Goal: Information Seeking & Learning: Understand process/instructions

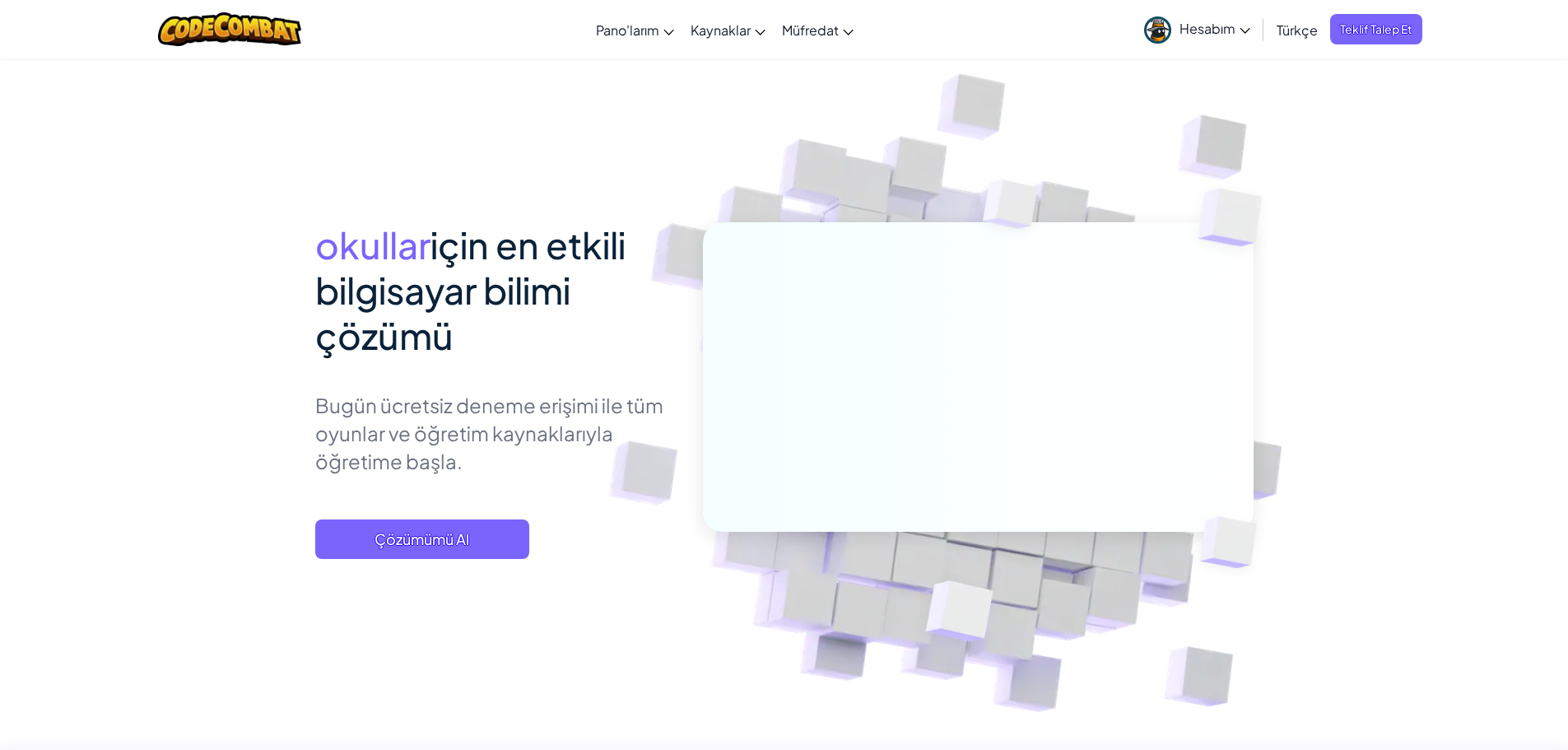
click at [1236, 22] on span "Hesabım" at bounding box center [1215, 29] width 70 height 17
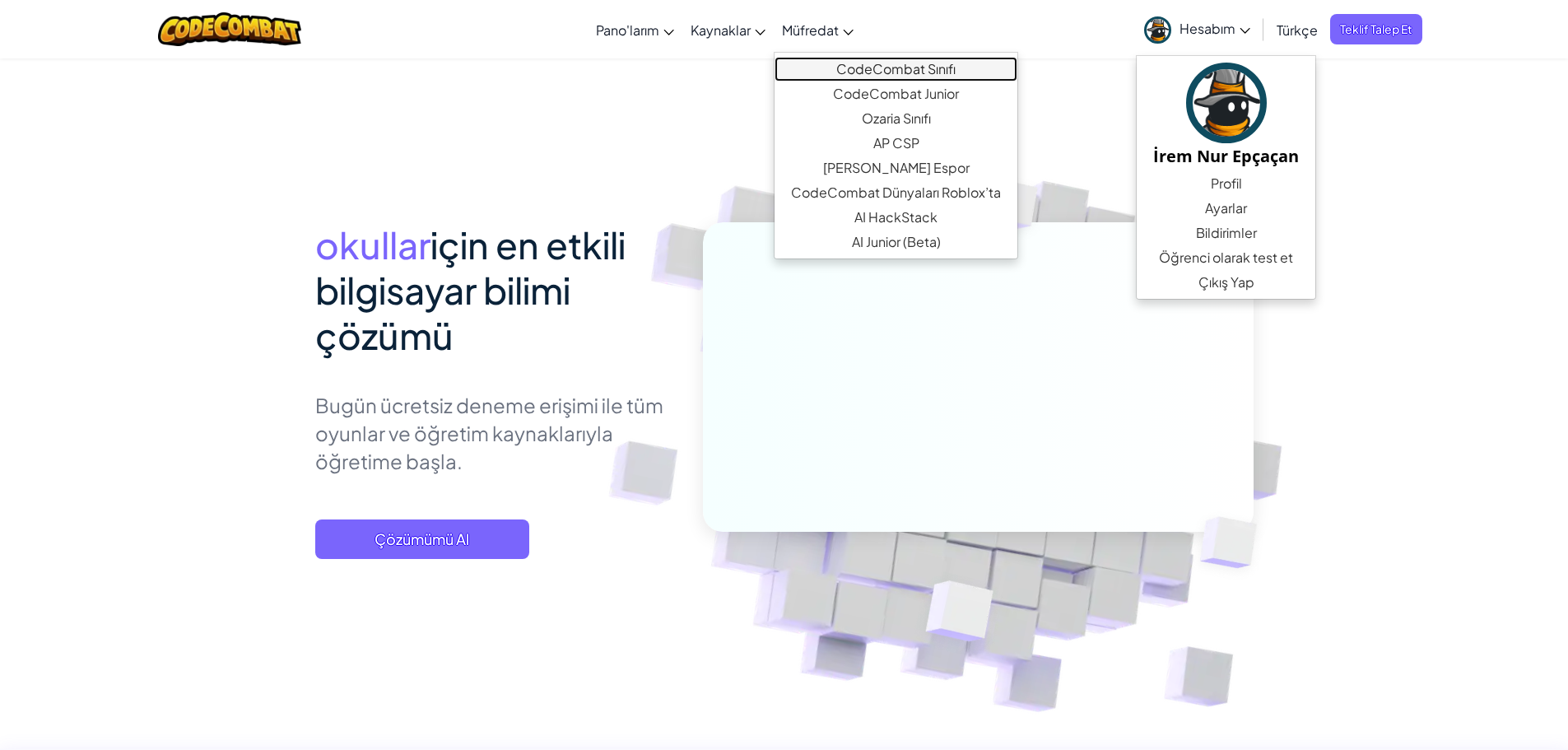
click at [833, 69] on link "CodeCombat Sınıfı" at bounding box center [895, 69] width 243 height 24
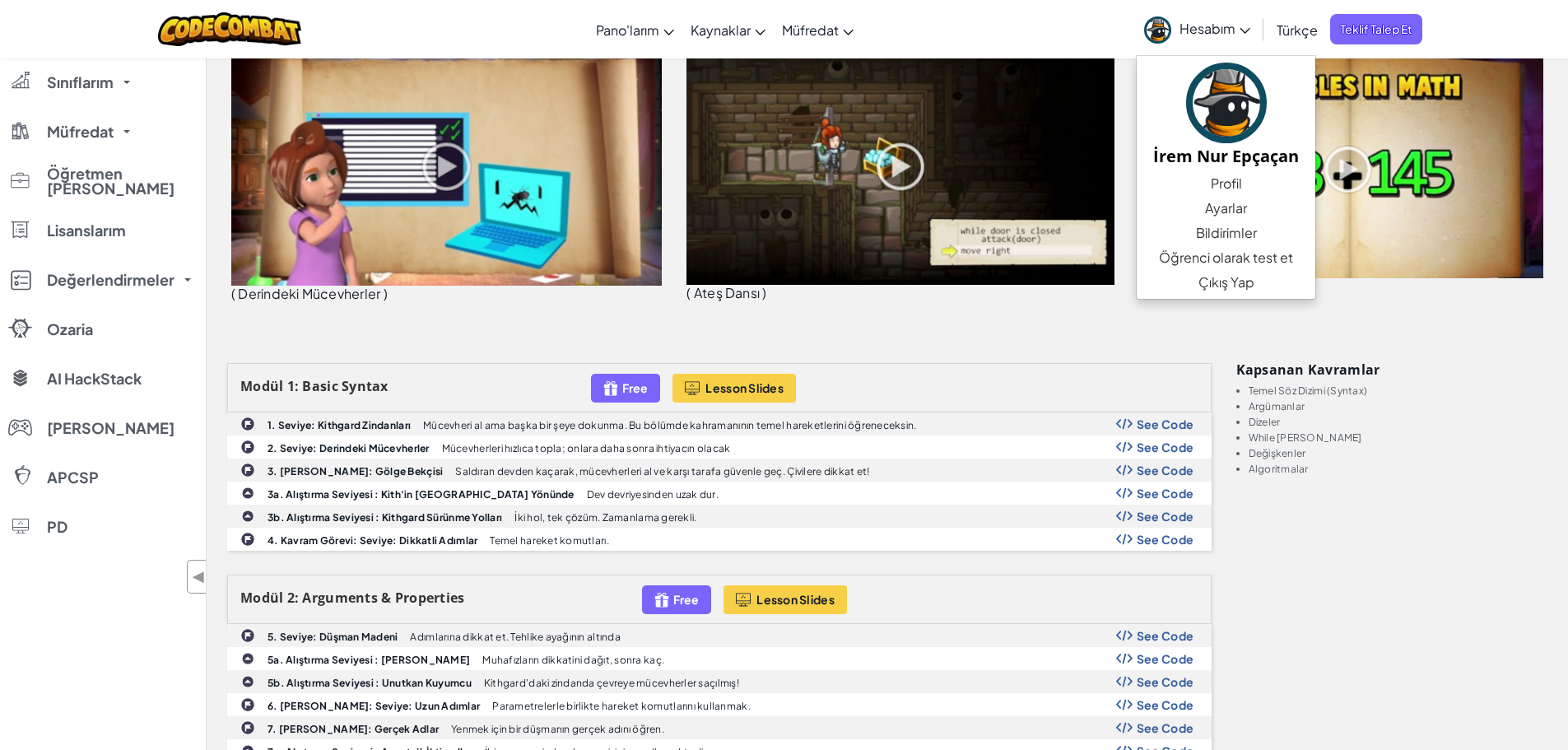
scroll to position [292, 0]
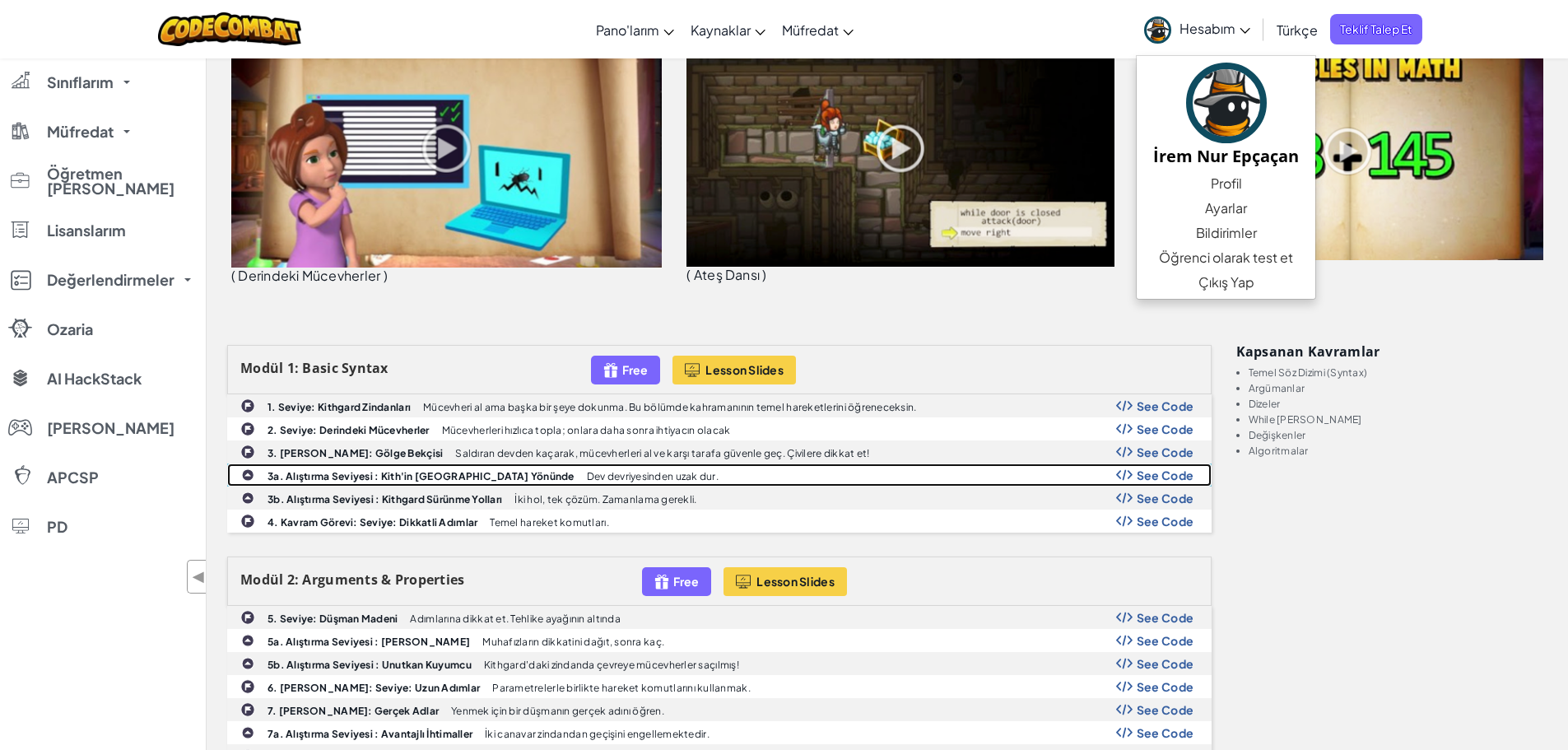
click at [478, 465] on div "3a. Alıştırma Seviyesi : Kith'in [GEOGRAPHIC_DATA] Yönünde Dev devriyesinden uz…" at bounding box center [720, 475] width 983 height 22
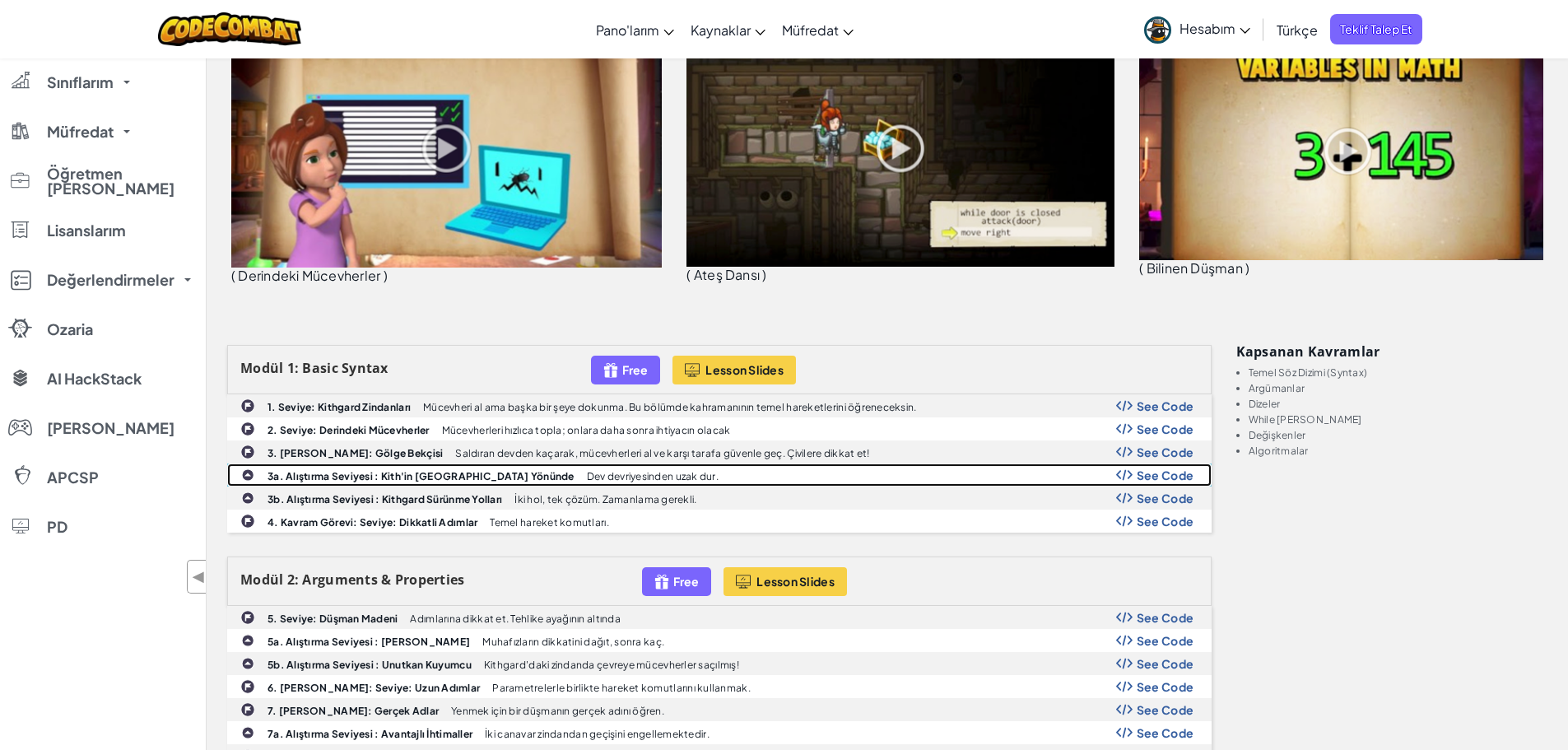
click at [1138, 471] on span "See Code" at bounding box center [1165, 474] width 57 height 13
